Goal: Task Accomplishment & Management: Manage account settings

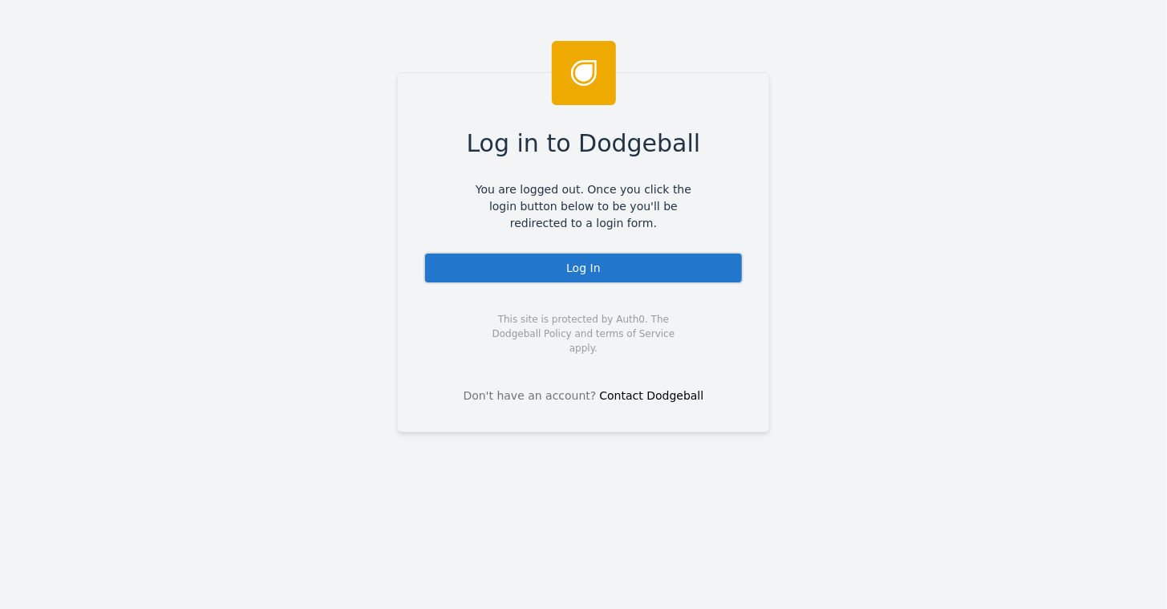
click at [569, 261] on div "Log In" at bounding box center [583, 268] width 320 height 32
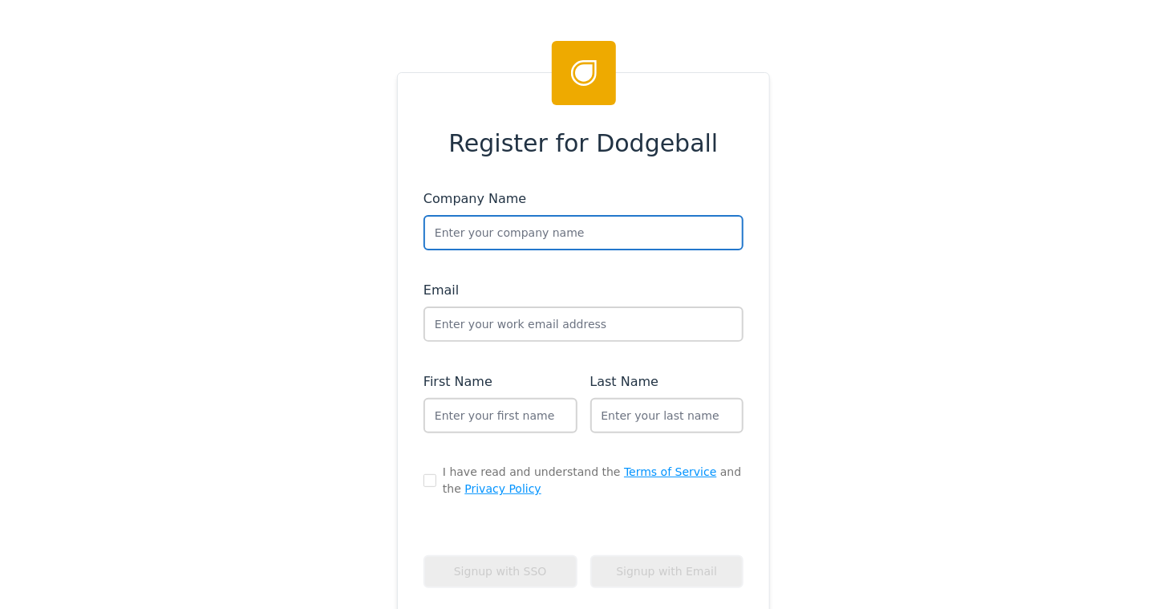
click at [463, 231] on input "text" at bounding box center [583, 232] width 320 height 35
type input "Spanx"
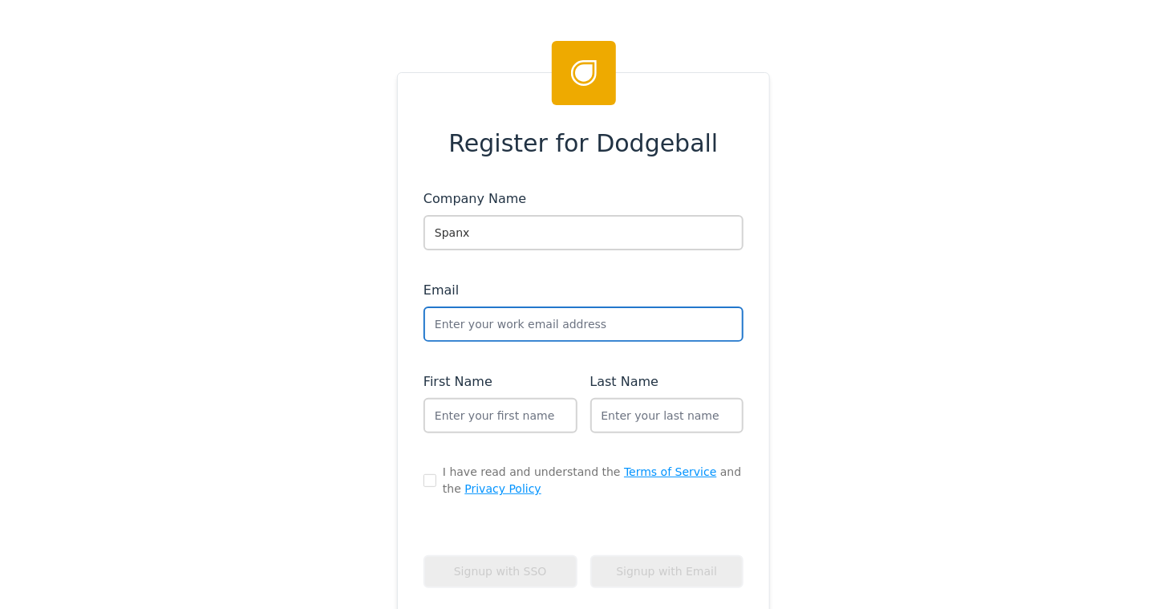
click at [468, 330] on input "text" at bounding box center [583, 323] width 320 height 35
type input "andrew+spanx@dodgeballhq.co"
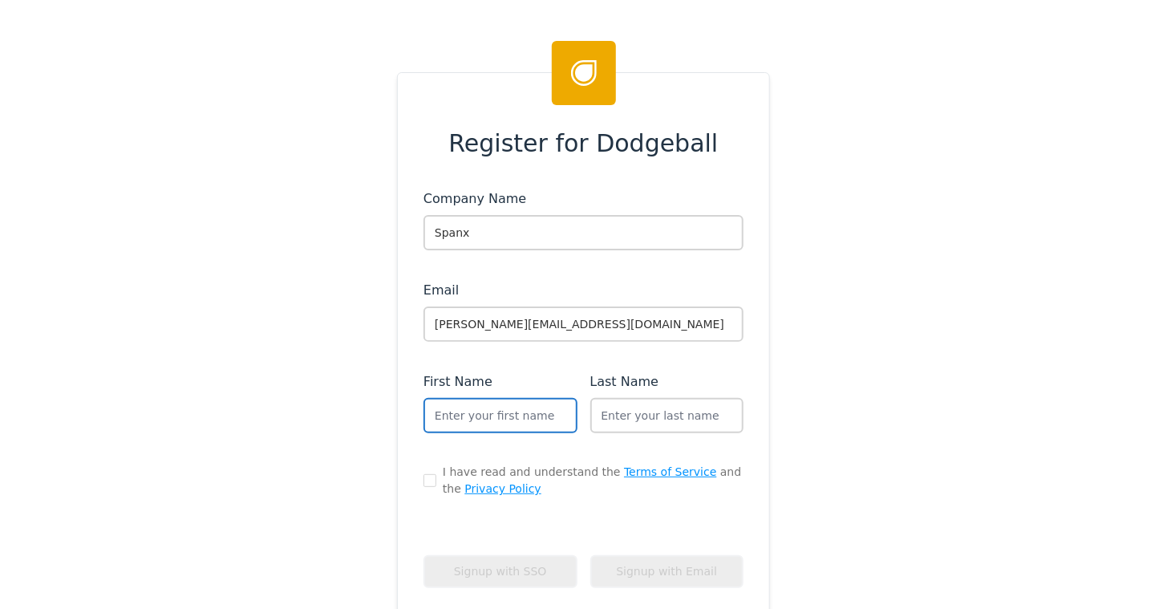
click at [464, 410] on input "text" at bounding box center [500, 415] width 154 height 35
type input "Andrew"
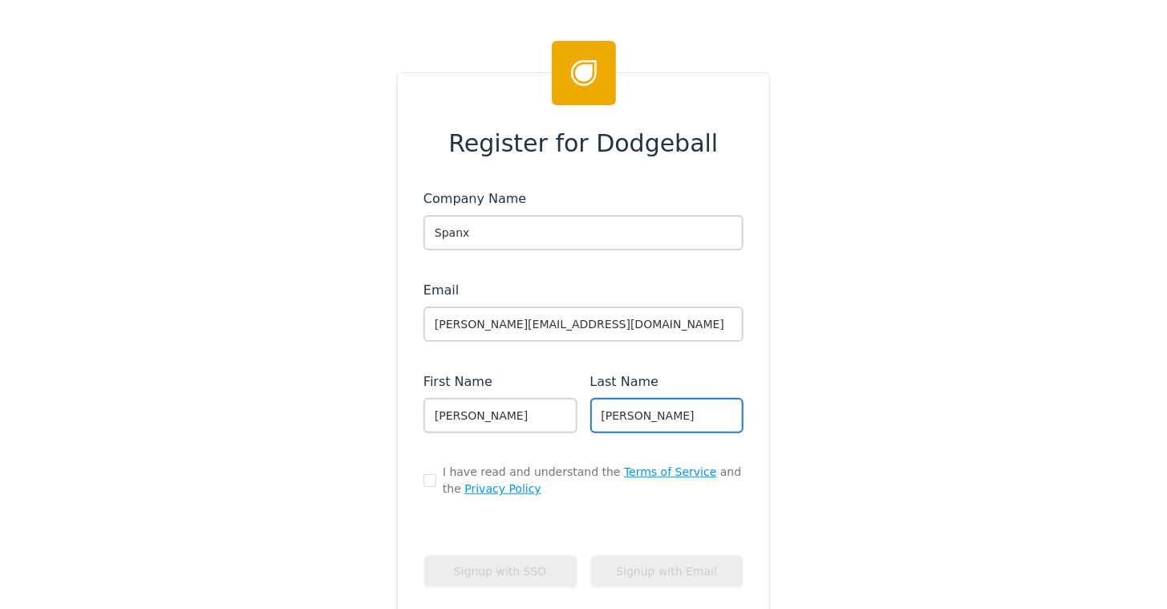
type input "Schwartz"
click at [427, 475] on input "checkbox" at bounding box center [429, 480] width 13 height 13
checkbox input "true"
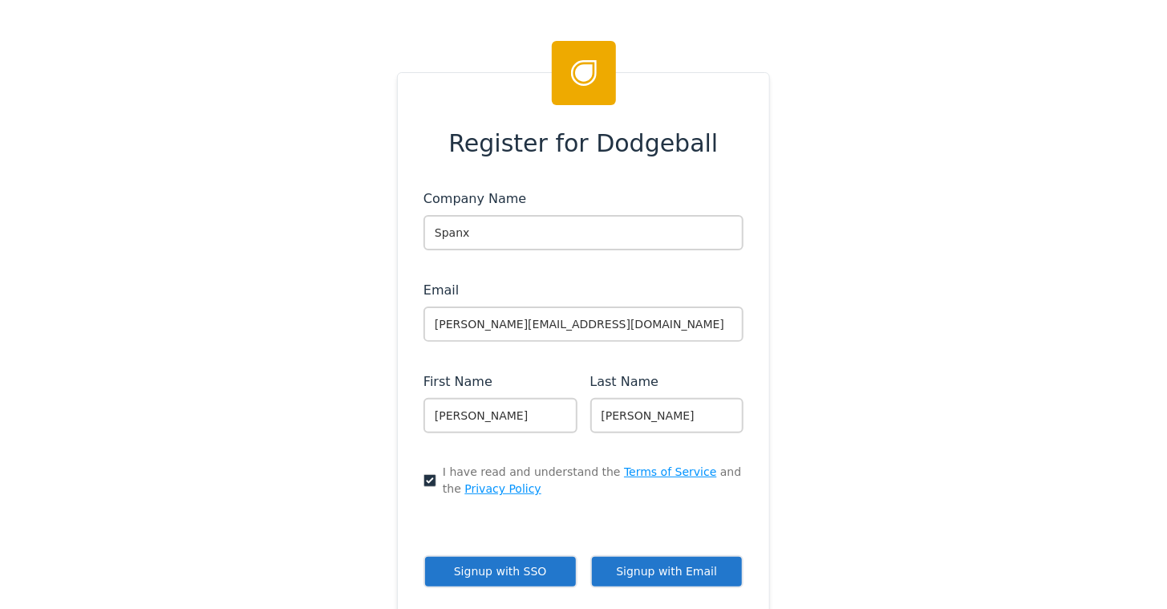
click at [674, 565] on button "Signup with Email" at bounding box center [667, 571] width 154 height 33
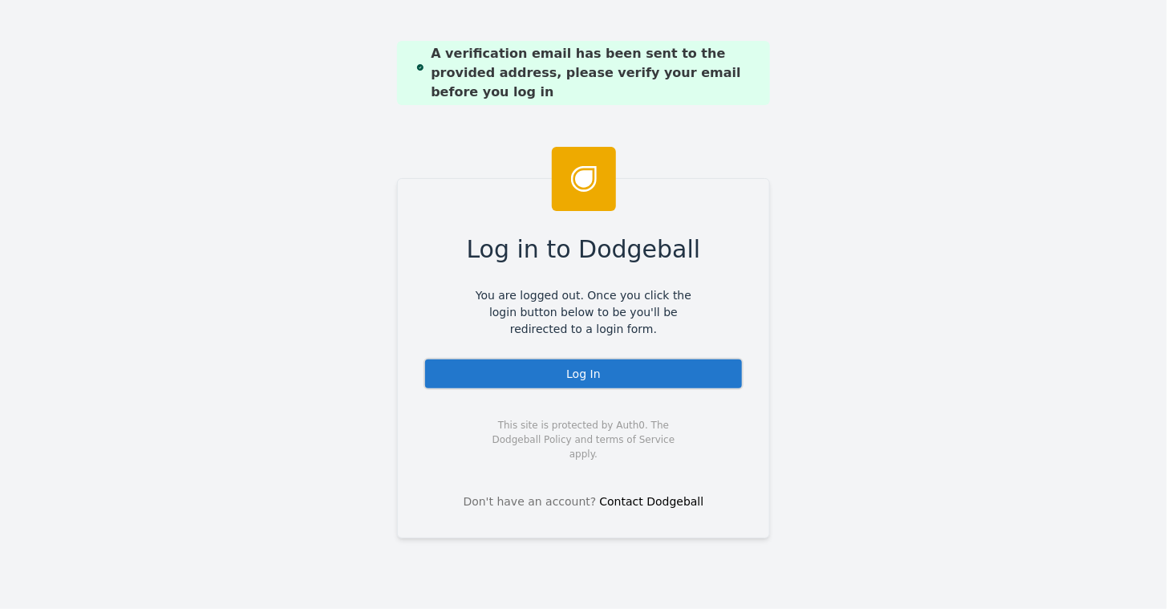
click at [560, 375] on div "Log In" at bounding box center [583, 374] width 320 height 32
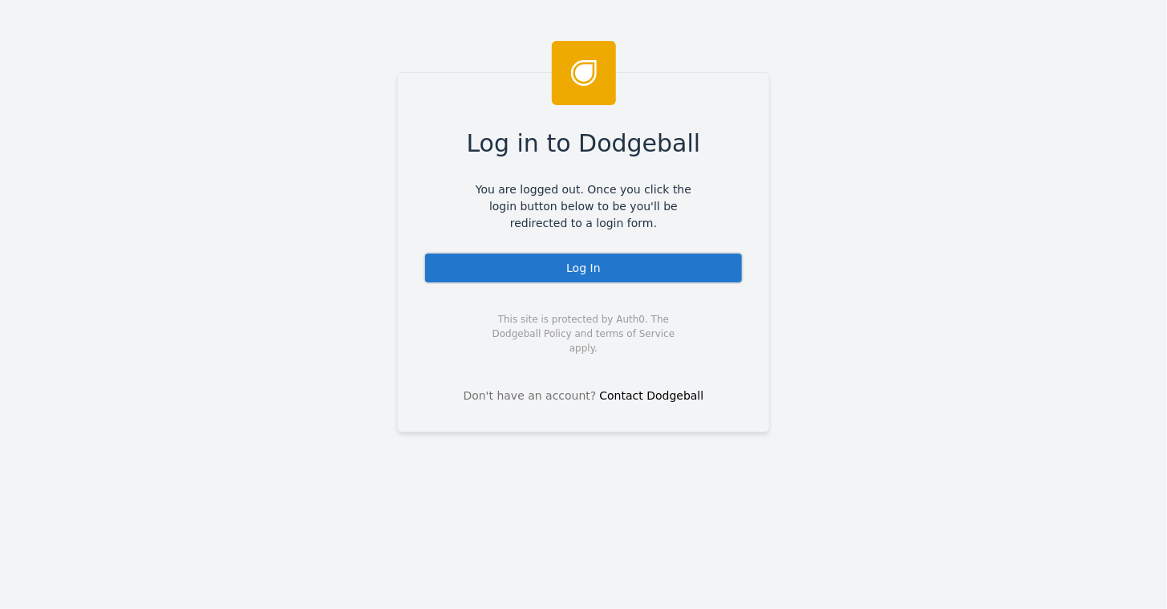
click at [563, 268] on div "Log In" at bounding box center [583, 268] width 320 height 32
click at [571, 276] on div "Log In" at bounding box center [583, 268] width 320 height 32
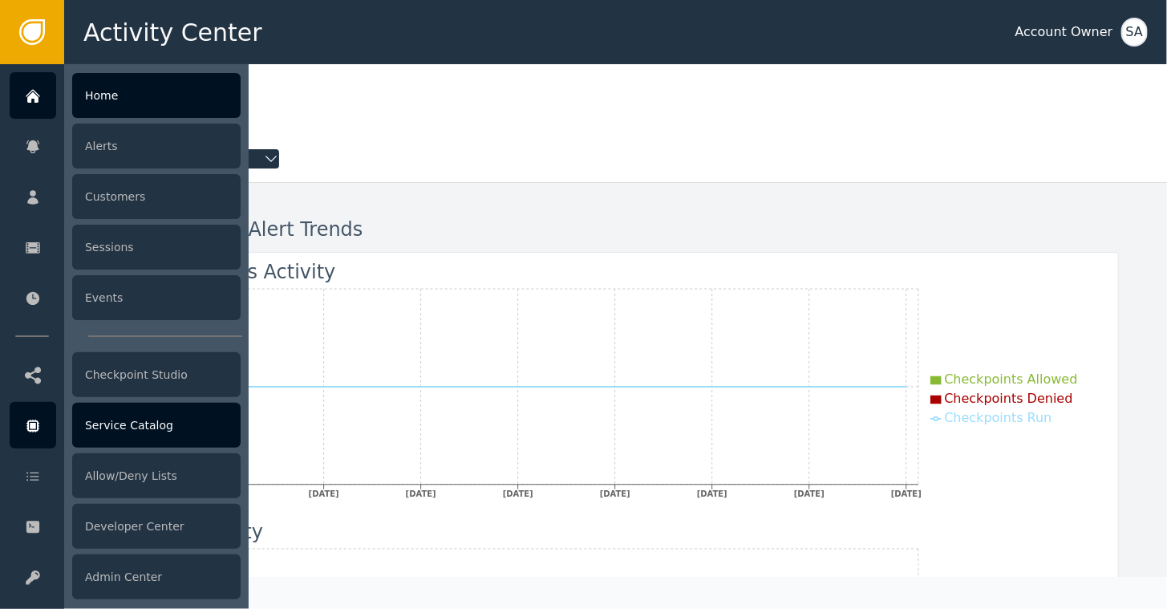
click at [117, 423] on div "Service Catalog" at bounding box center [156, 425] width 168 height 45
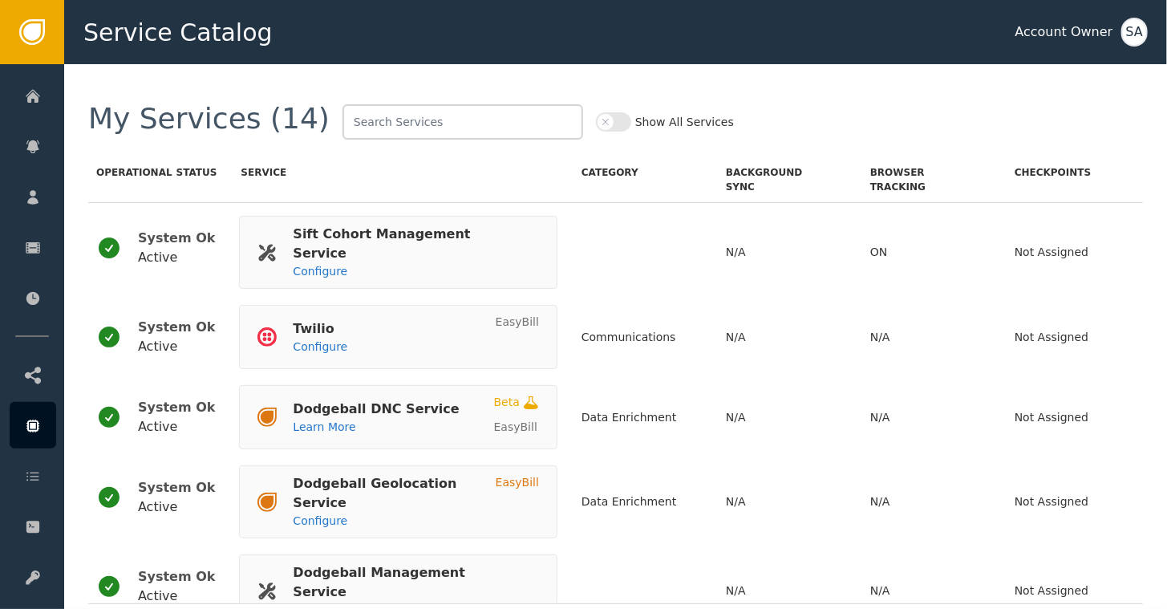
scroll to position [734, 0]
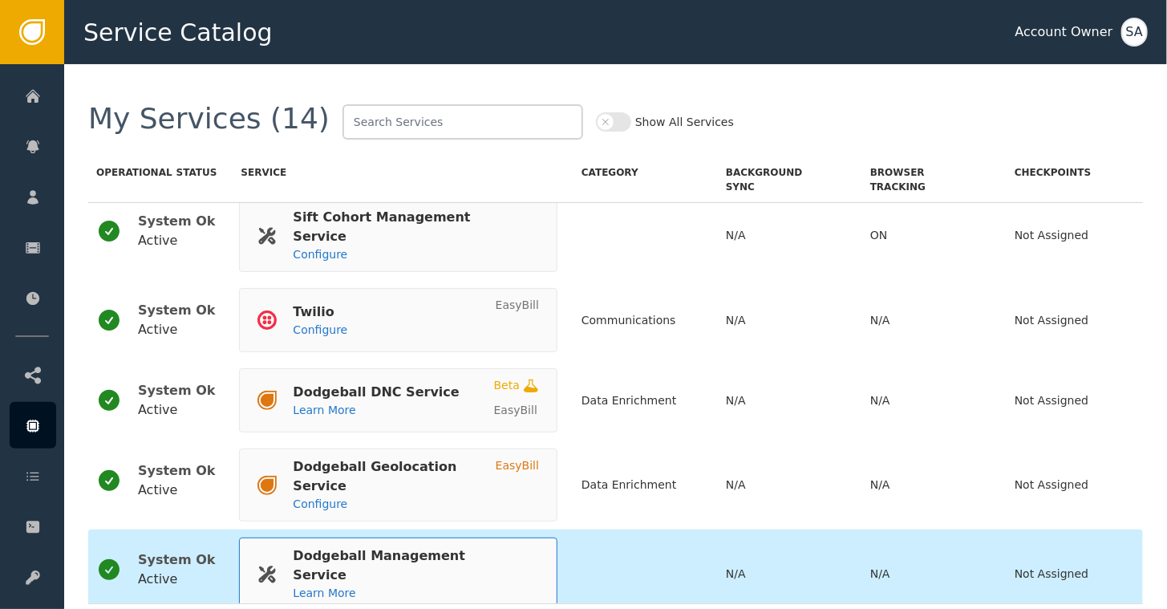
click at [348, 546] on div "Dodgeball Management Service Learn More" at bounding box center [389, 573] width 265 height 55
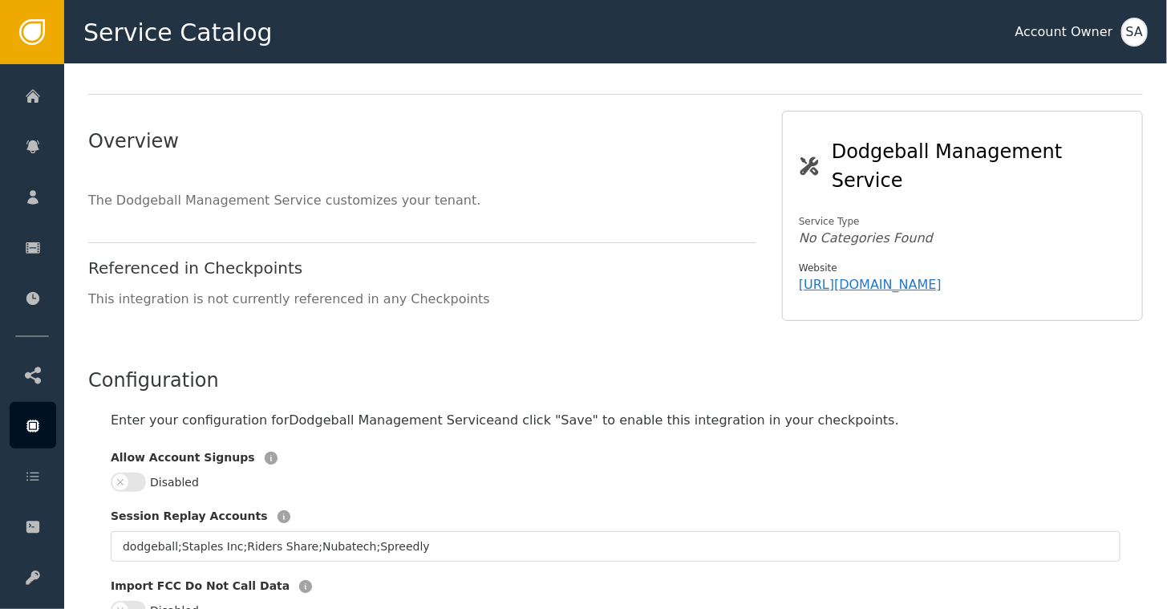
scroll to position [80, 0]
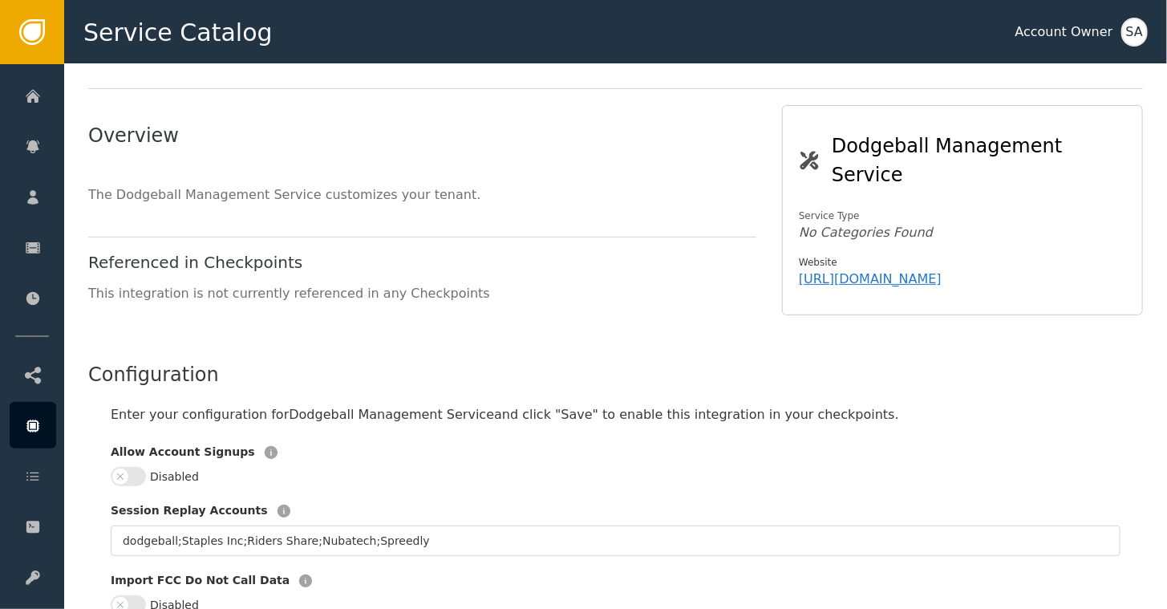
click at [136, 467] on button "Disabled" at bounding box center [128, 476] width 35 height 19
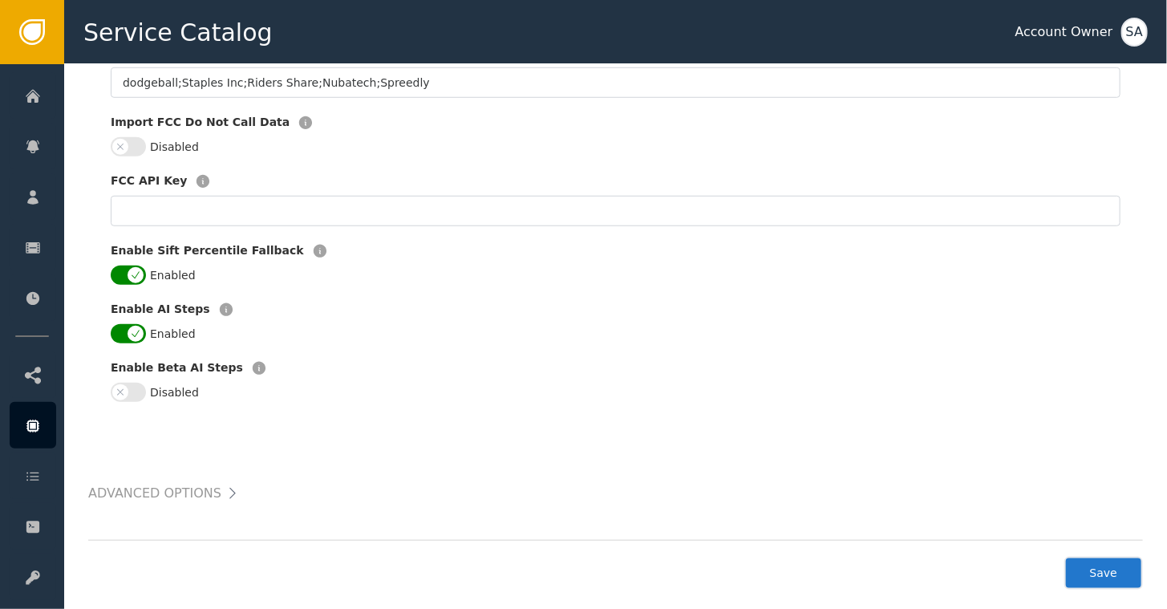
scroll to position [544, 0]
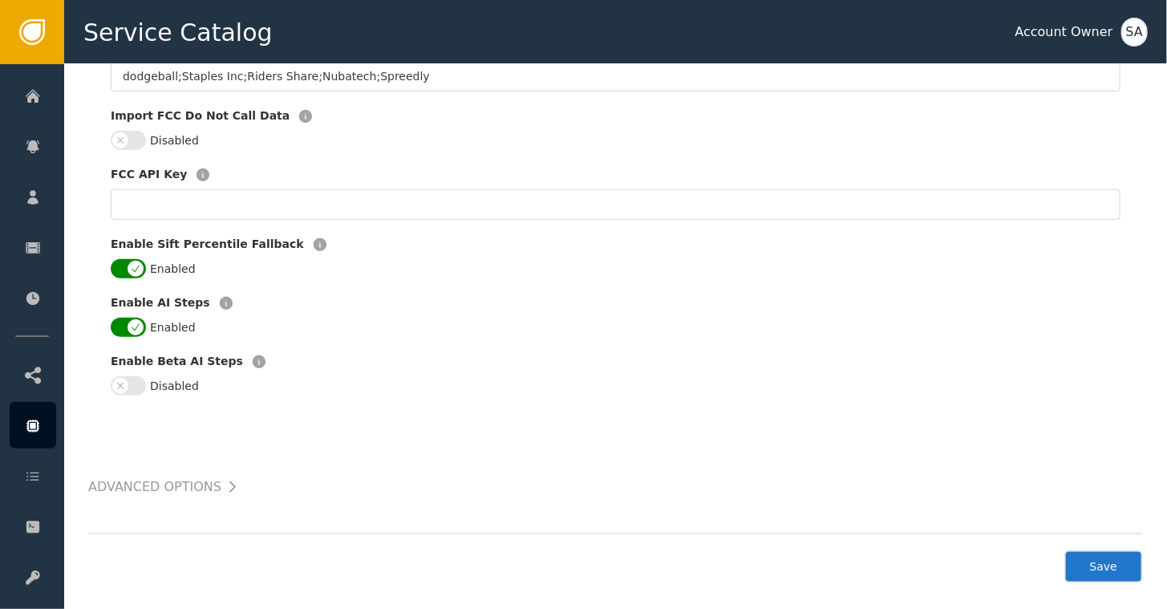
click at [1105, 556] on button "Save" at bounding box center [1103, 566] width 79 height 33
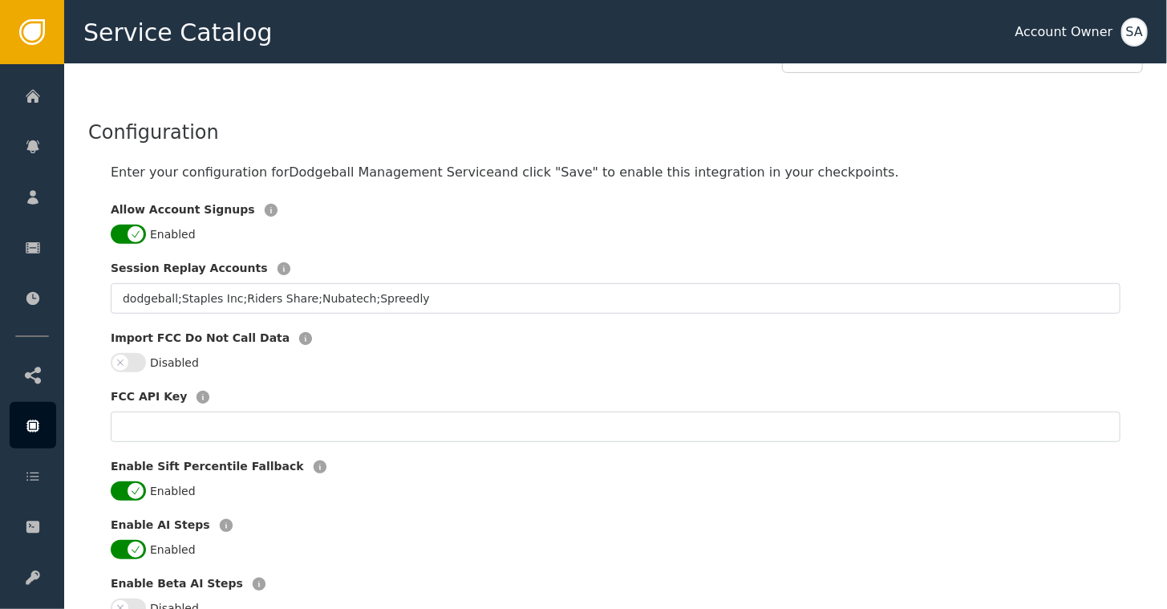
scroll to position [304, 0]
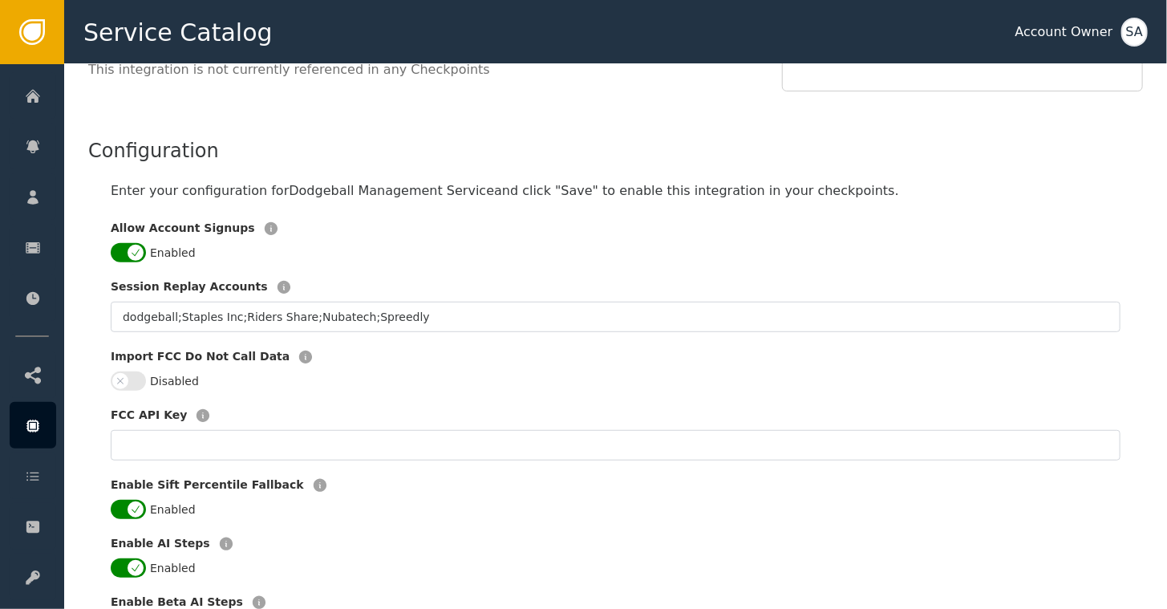
click at [1139, 40] on div "SA" at bounding box center [1134, 32] width 26 height 29
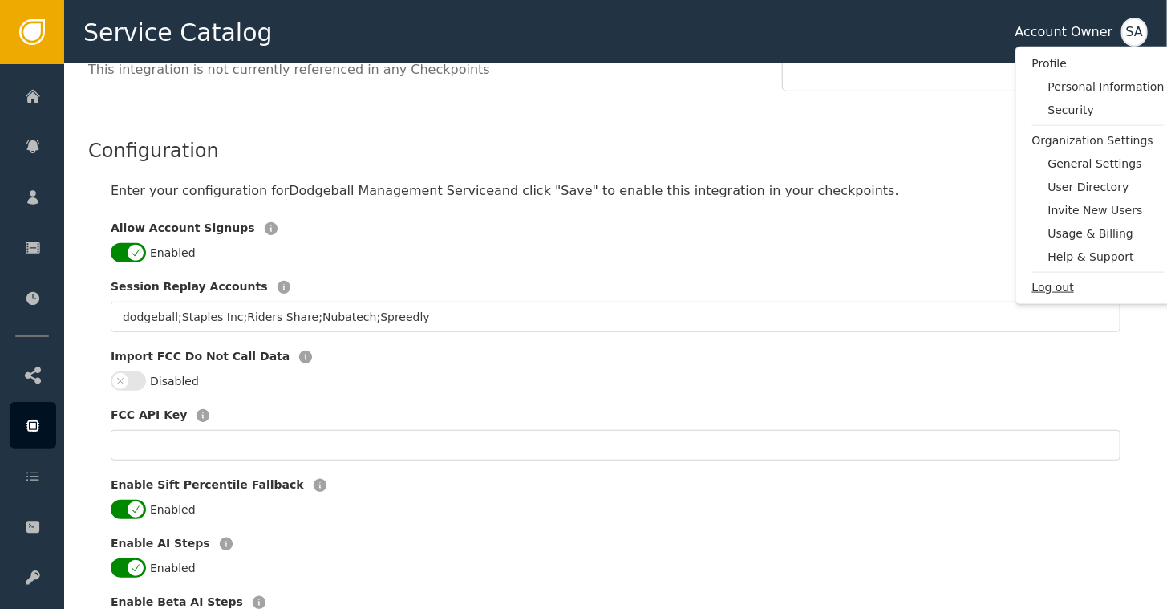
click at [1059, 289] on span "Log out" at bounding box center [1098, 287] width 132 height 17
